Goal: Task Accomplishment & Management: Manage account settings

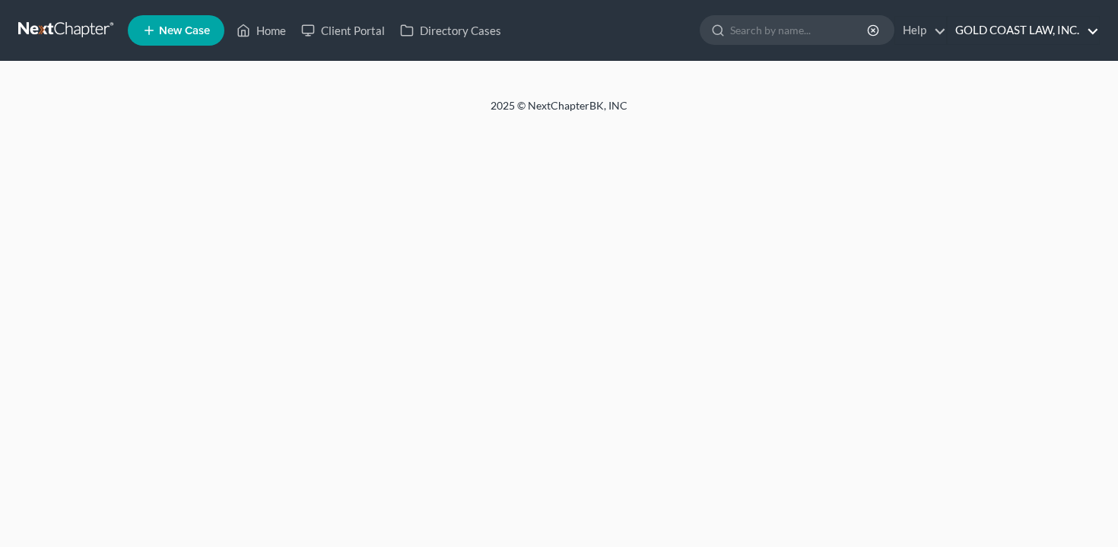
click at [1028, 33] on link "GOLD COAST LAW, INC." at bounding box center [1023, 30] width 151 height 27
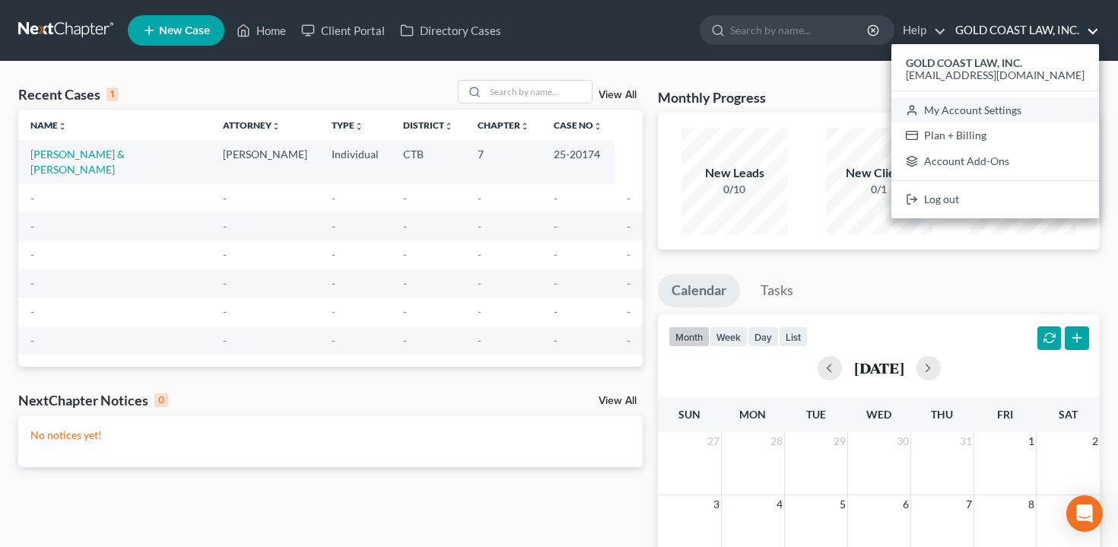
click at [998, 116] on link "My Account Settings" at bounding box center [996, 110] width 208 height 26
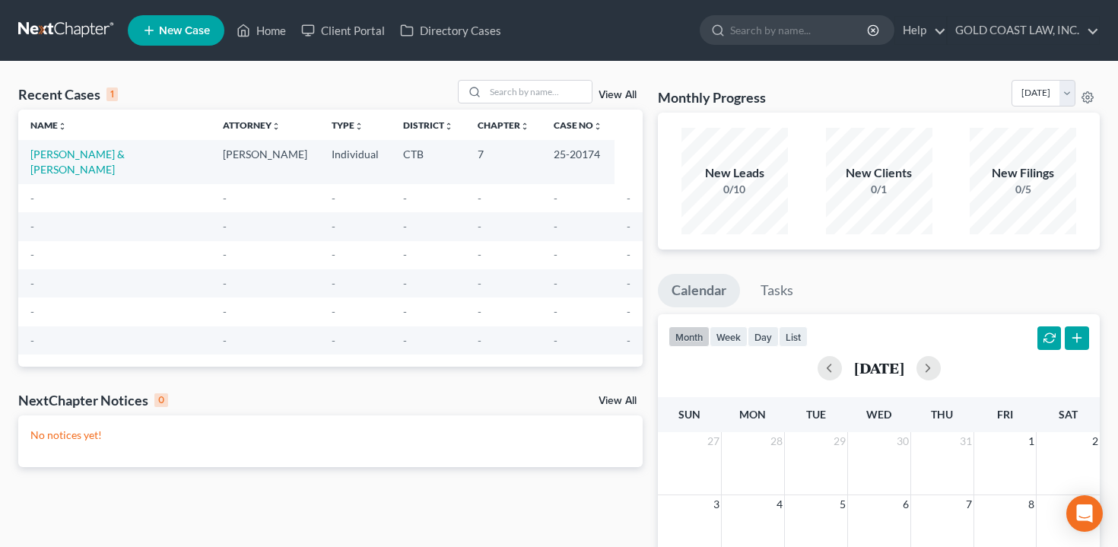
select select "12"
select select "24"
select select "6"
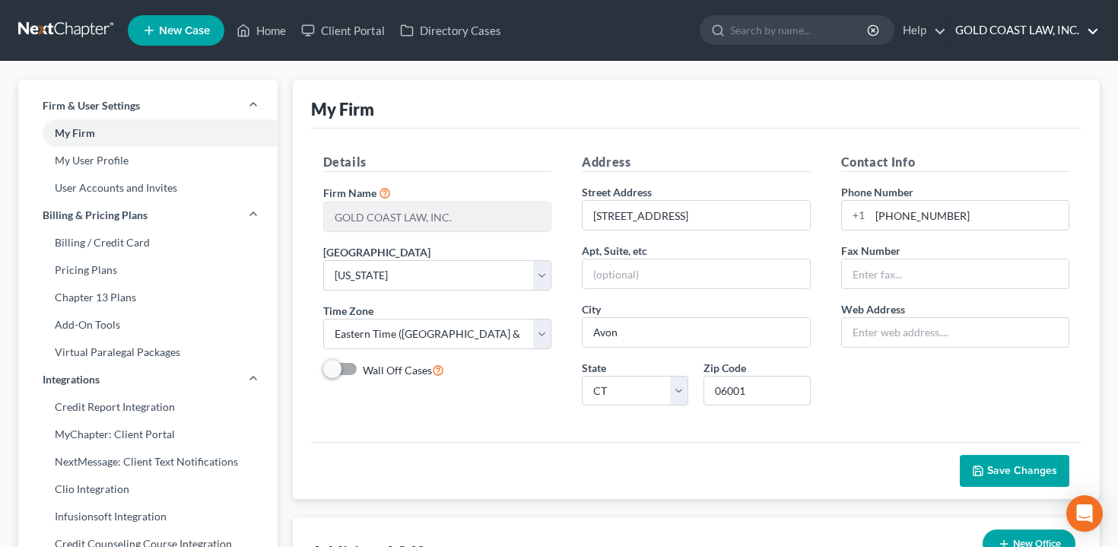
click at [1013, 31] on link "GOLD COAST LAW, INC." at bounding box center [1023, 30] width 151 height 27
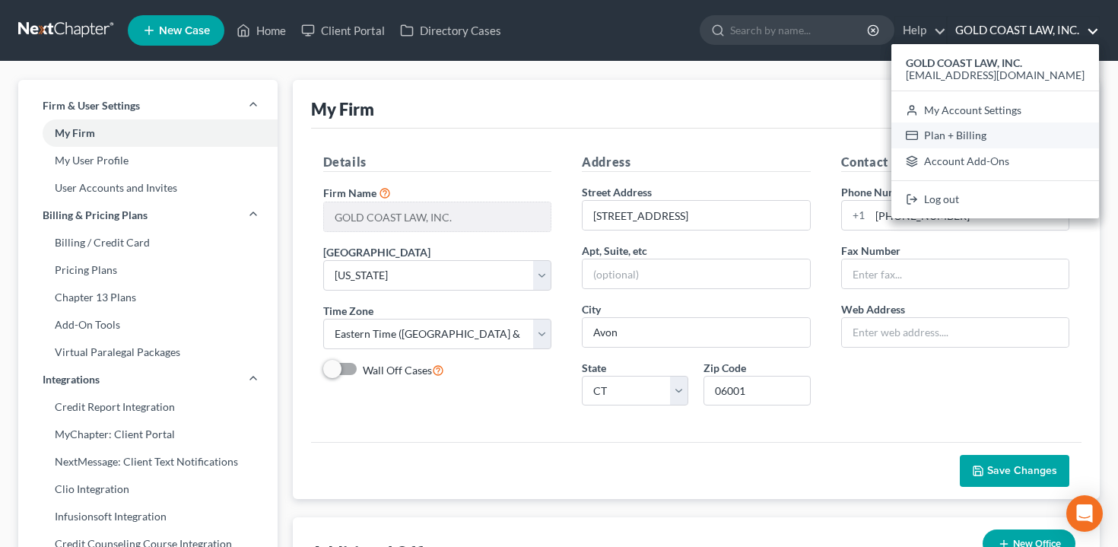
click at [1009, 133] on link "Plan + Billing" at bounding box center [996, 135] width 208 height 26
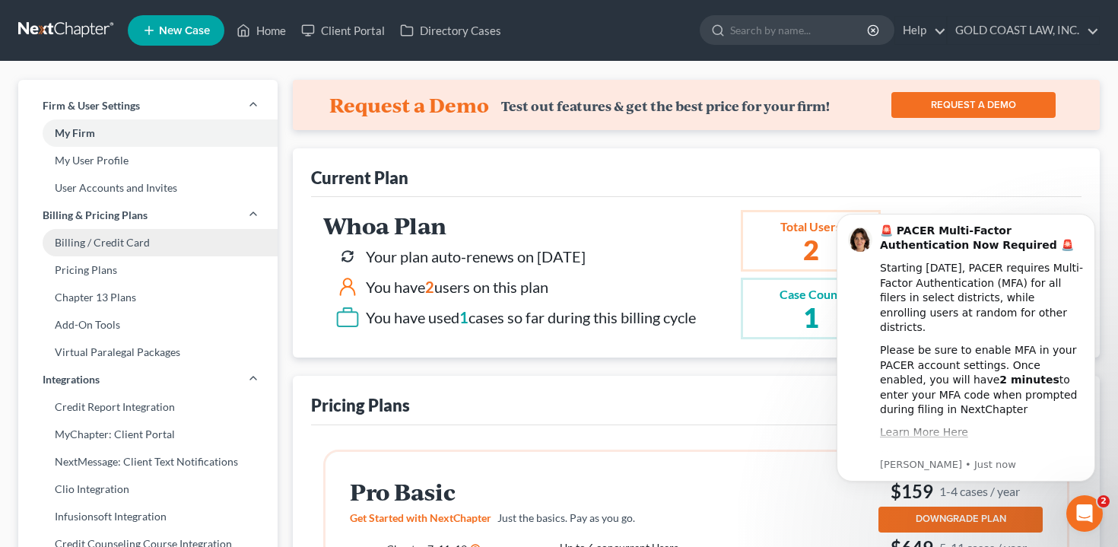
click at [183, 233] on link "Billing / Credit Card" at bounding box center [147, 242] width 259 height 27
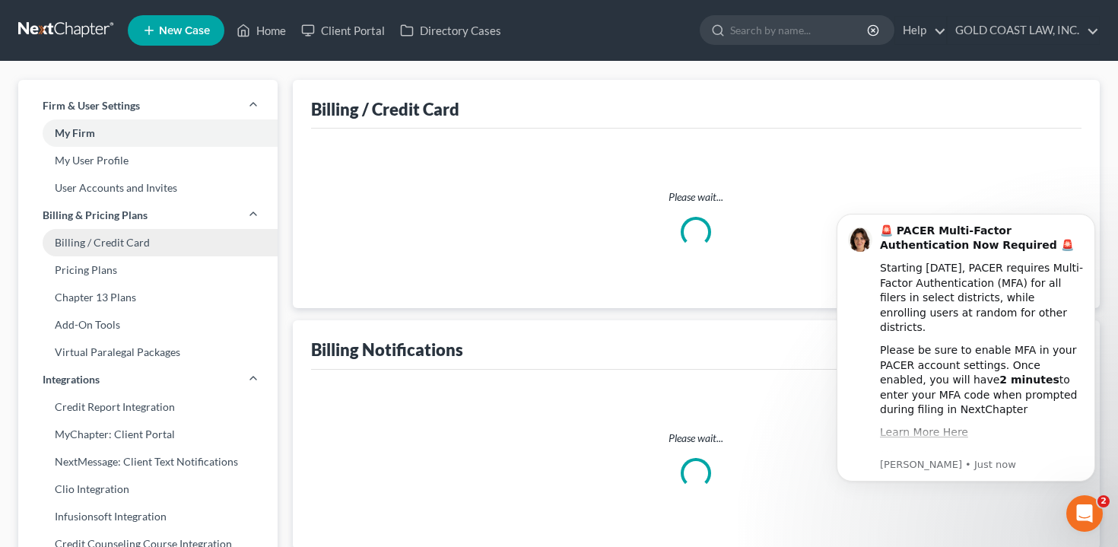
select select "6"
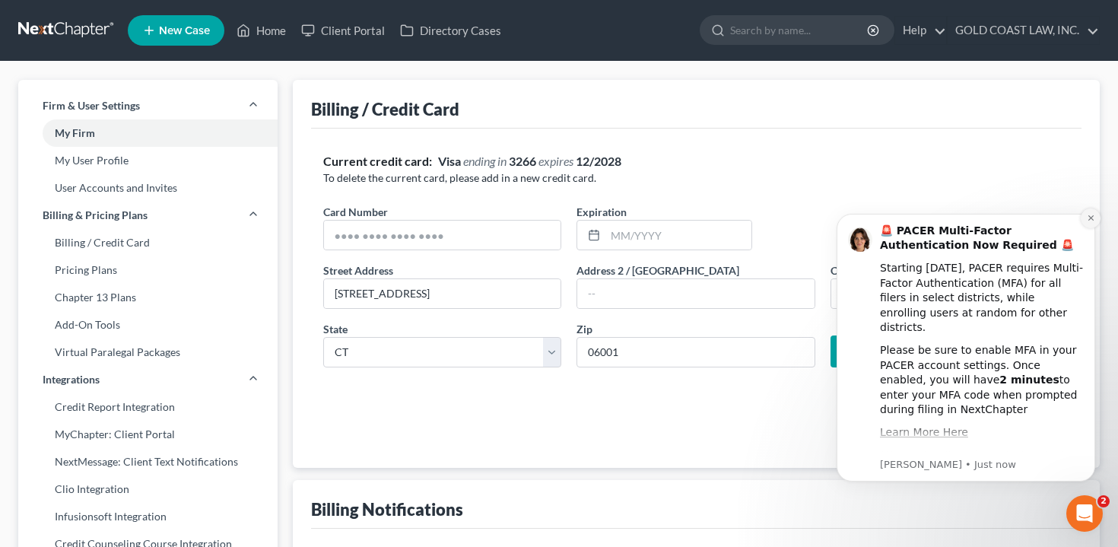
click at [1089, 218] on icon "Dismiss notification" at bounding box center [1091, 218] width 8 height 8
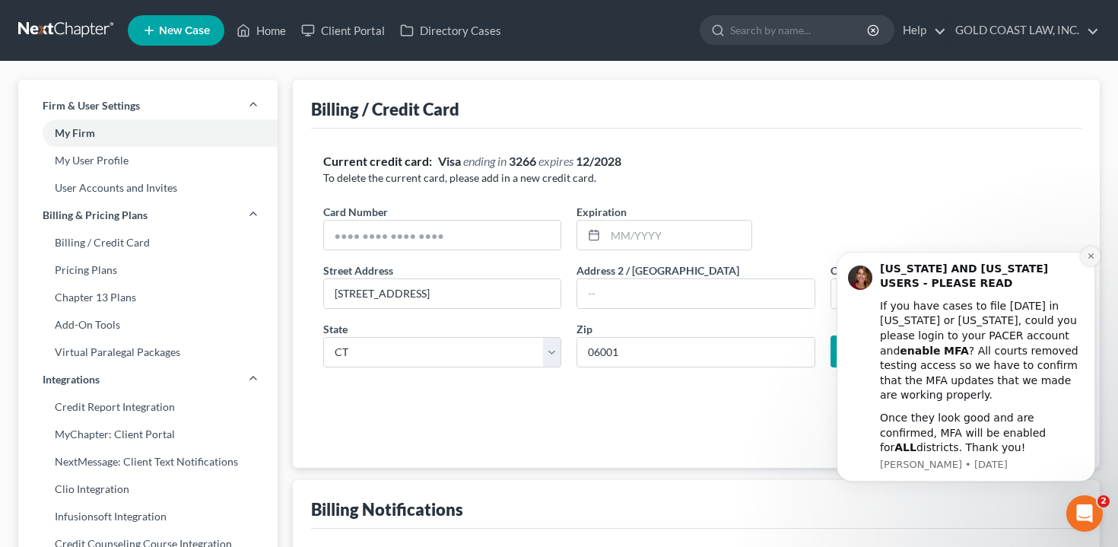
click at [1083, 266] on button "Dismiss notification" at bounding box center [1091, 256] width 20 height 20
